Goal: Transaction & Acquisition: Obtain resource

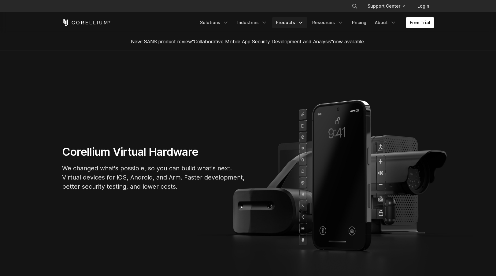
click at [286, 23] on link "Products" at bounding box center [289, 22] width 35 height 11
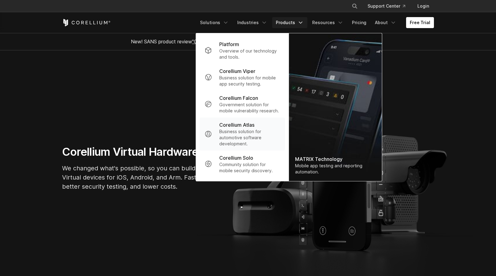
click at [246, 132] on p "Business solution for automotive software development." at bounding box center [249, 138] width 61 height 18
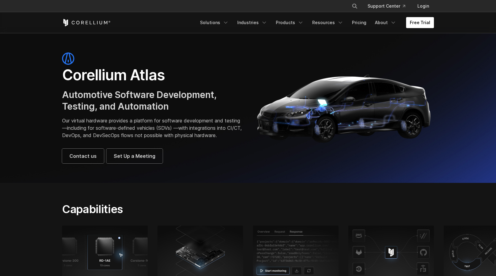
click at [420, 23] on link "Free Trial" at bounding box center [420, 22] width 28 height 11
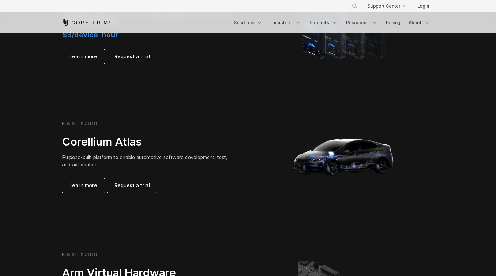
scroll to position [514, 0]
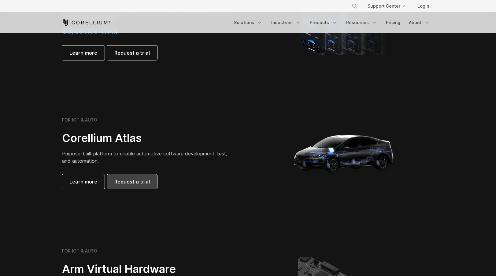
click at [133, 185] on span "Request a trial" at bounding box center [131, 181] width 35 height 7
click at [277, 83] on section "FOR IOT & AUTO Corellium Atlas Purpose-built platform to enable automotive soft…" at bounding box center [248, 155] width 496 height 147
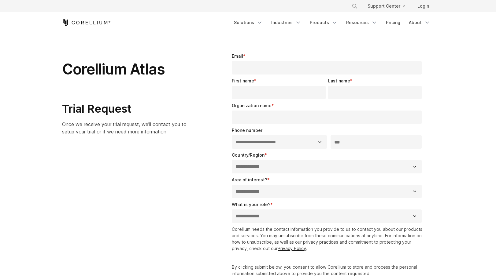
select select "**"
